Goal: Transaction & Acquisition: Purchase product/service

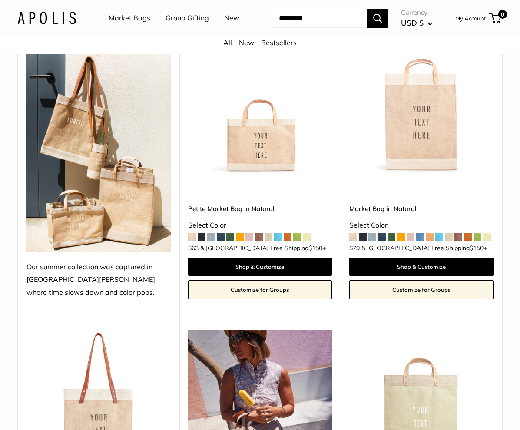
scroll to position [126, 0]
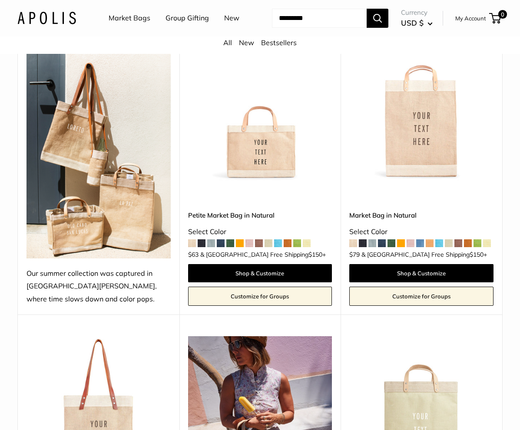
click at [0, 0] on img at bounding box center [0, 0] width 0 height 0
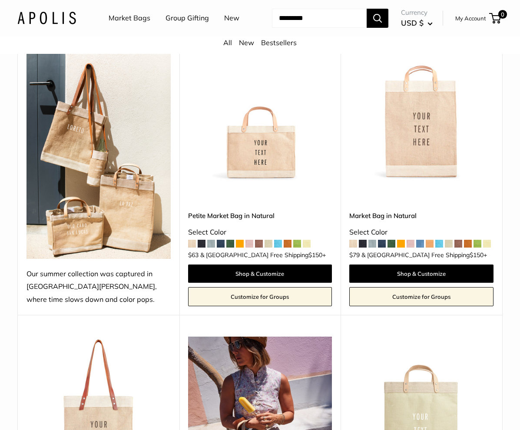
scroll to position [0, 0]
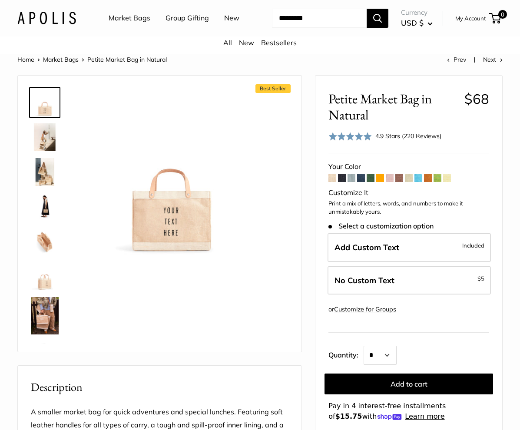
click at [401, 180] on span at bounding box center [399, 178] width 8 height 8
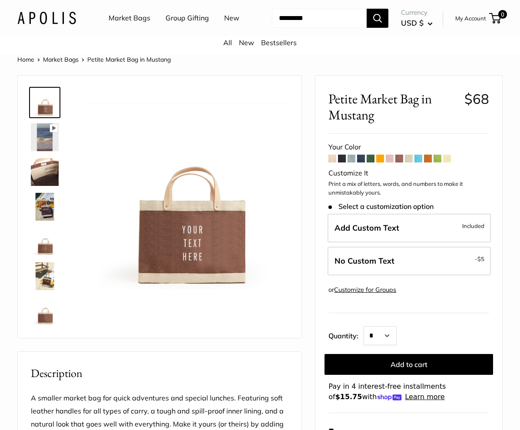
click at [332, 160] on span at bounding box center [333, 159] width 8 height 8
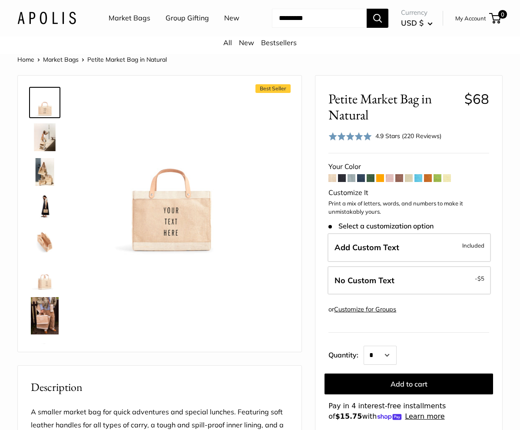
click at [352, 179] on span at bounding box center [352, 178] width 8 height 8
